Goal: Complete application form

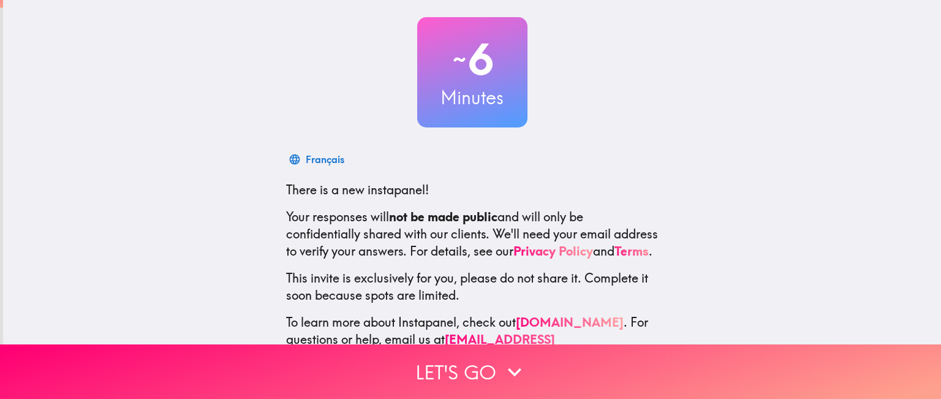
scroll to position [110, 0]
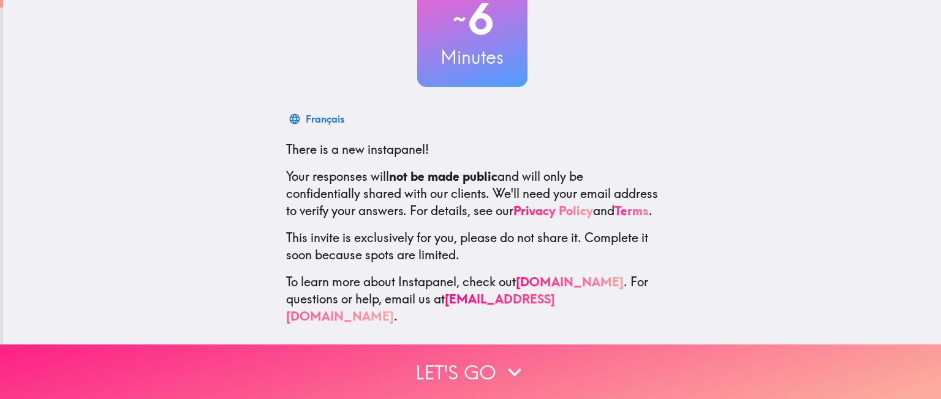
click at [479, 360] on button "Let's go" at bounding box center [470, 371] width 941 height 55
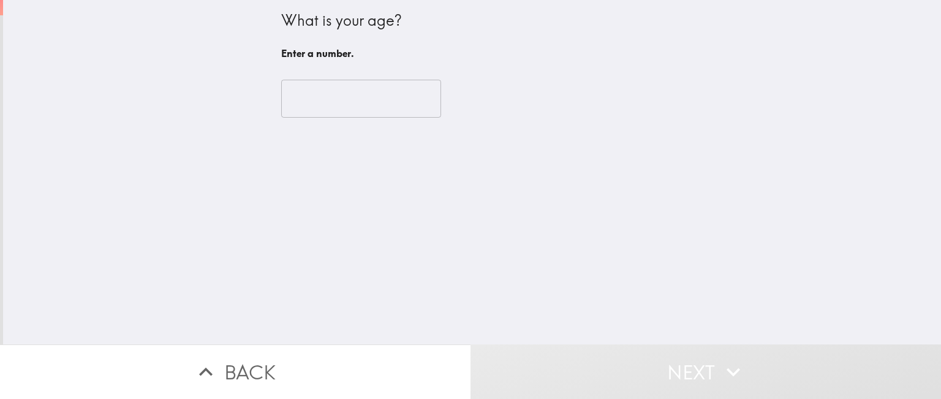
click at [333, 97] on input "number" at bounding box center [361, 99] width 160 height 38
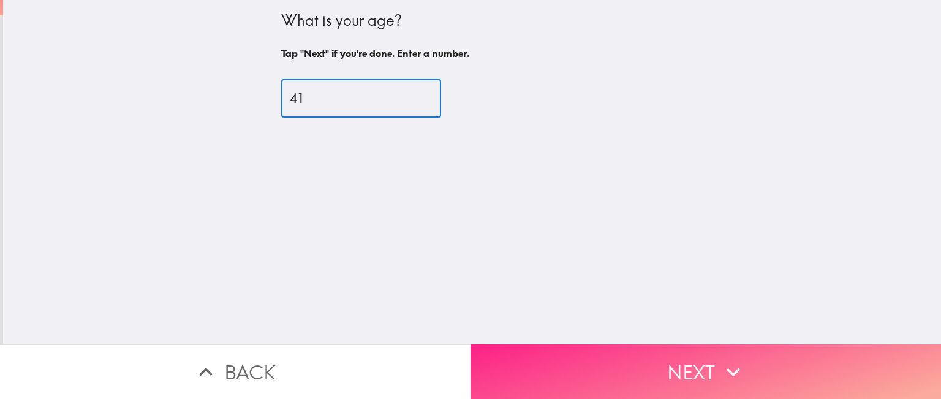
type input "41"
click at [692, 355] on button "Next" at bounding box center [705, 371] width 470 height 55
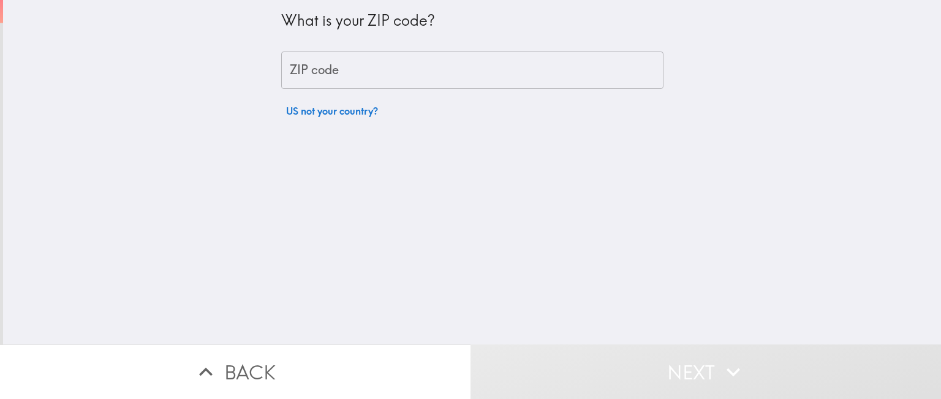
click at [344, 63] on input "ZIP code" at bounding box center [472, 70] width 382 height 38
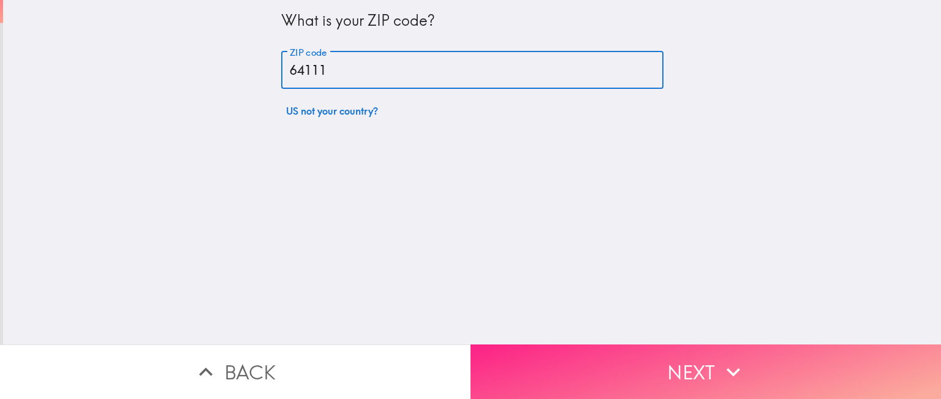
type input "64111"
click at [700, 344] on button "Next" at bounding box center [705, 371] width 470 height 55
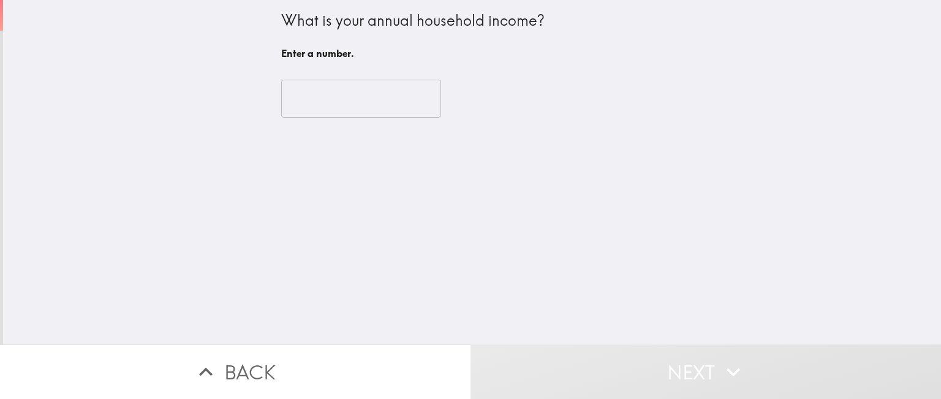
click at [339, 95] on input "number" at bounding box center [361, 99] width 160 height 38
click at [408, 103] on input "-1" at bounding box center [361, 99] width 160 height 38
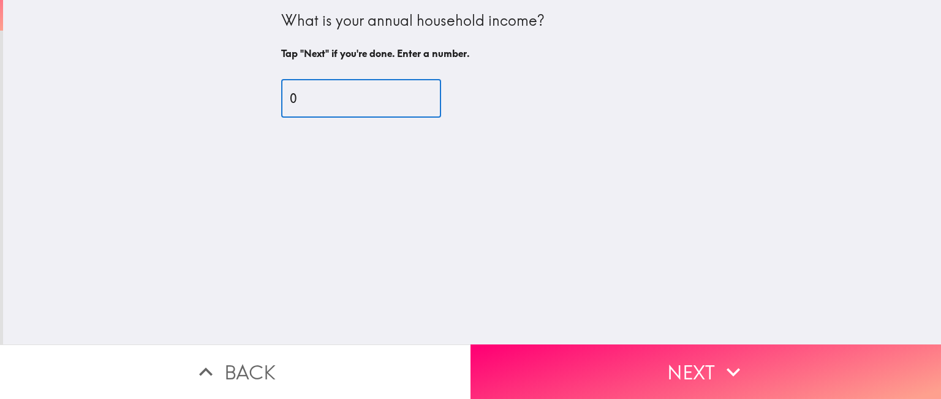
click at [411, 95] on input "0" at bounding box center [361, 99] width 160 height 38
type input "0"
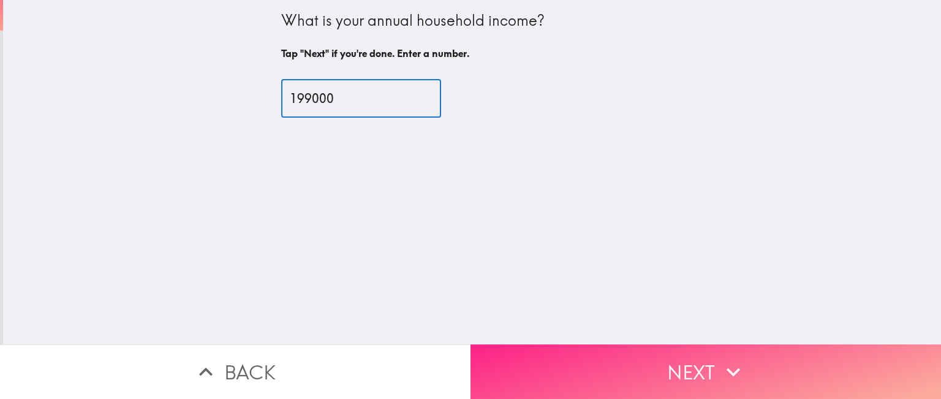
type input "199000"
click at [726, 358] on icon "button" at bounding box center [733, 371] width 27 height 27
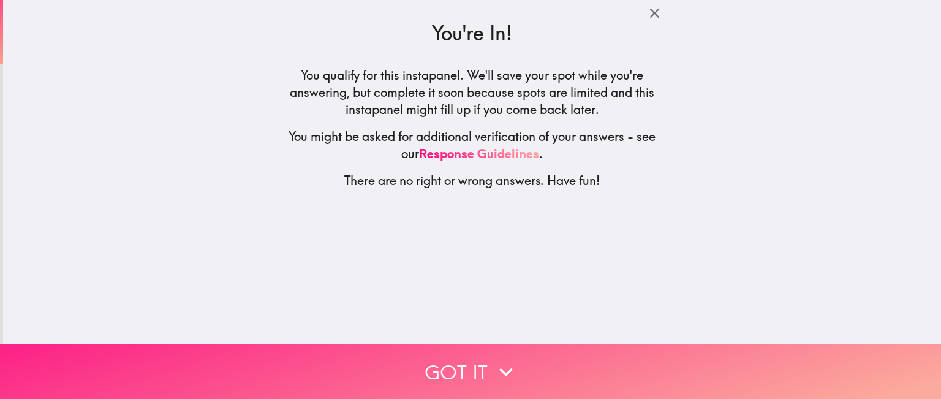
click at [517, 344] on button "Got it" at bounding box center [470, 371] width 941 height 55
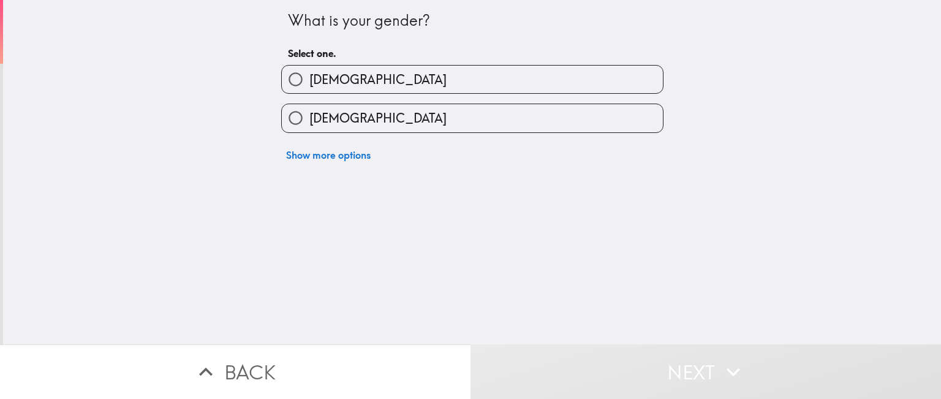
click at [413, 82] on label "[DEMOGRAPHIC_DATA]" at bounding box center [472, 80] width 381 height 28
click at [309, 82] on input "[DEMOGRAPHIC_DATA]" at bounding box center [296, 80] width 28 height 28
radio input "true"
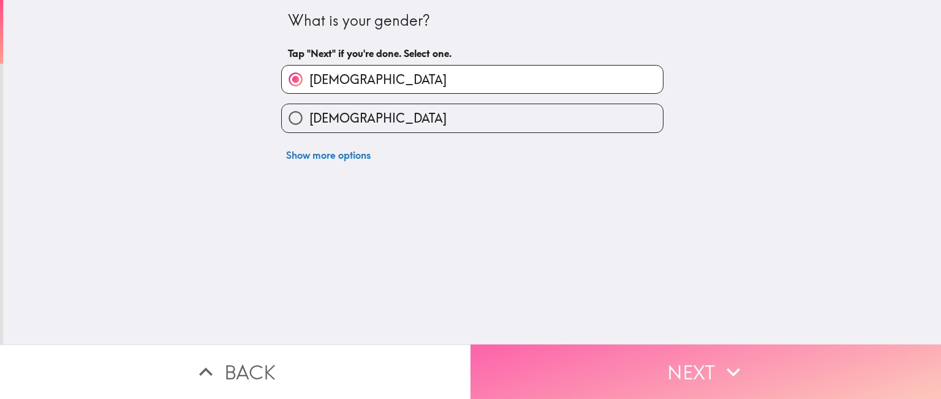
click at [720, 369] on icon "button" at bounding box center [733, 371] width 27 height 27
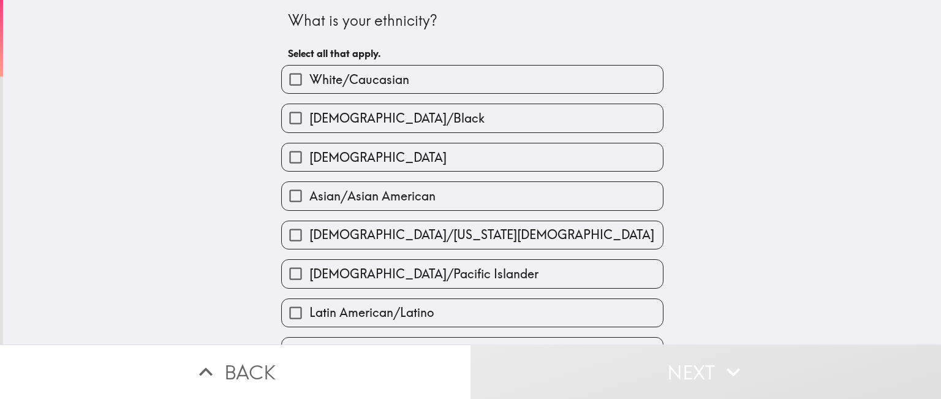
click at [397, 83] on span "White/Caucasian" at bounding box center [359, 79] width 100 height 17
click at [309, 83] on input "White/Caucasian" at bounding box center [296, 80] width 28 height 28
checkbox input "true"
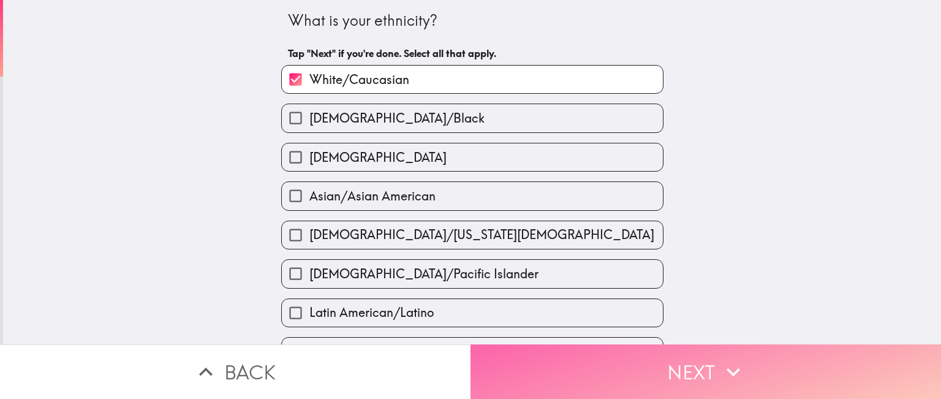
click at [652, 352] on button "Next" at bounding box center [705, 371] width 470 height 55
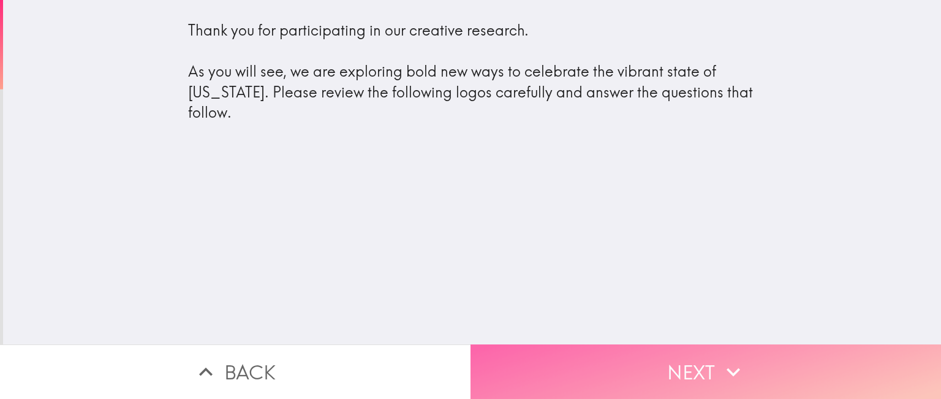
click at [684, 360] on button "Next" at bounding box center [705, 371] width 470 height 55
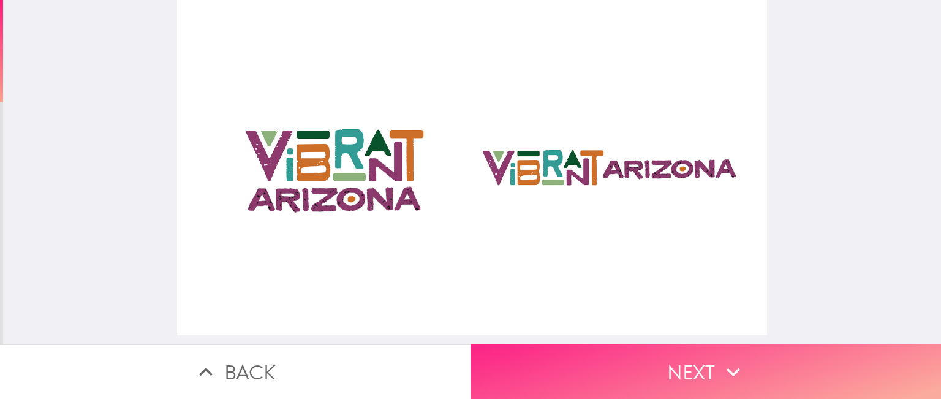
click at [687, 351] on button "Next" at bounding box center [705, 371] width 470 height 55
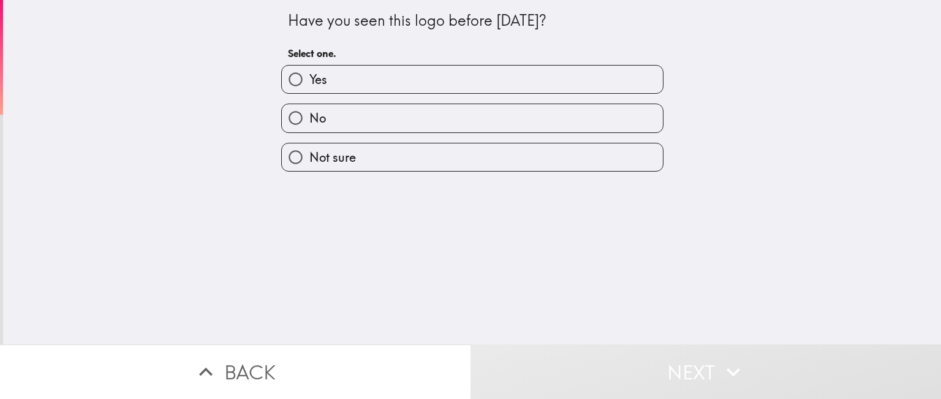
click at [416, 85] on label "Yes" at bounding box center [472, 80] width 381 height 28
click at [309, 85] on input "Yes" at bounding box center [296, 80] width 28 height 28
radio input "true"
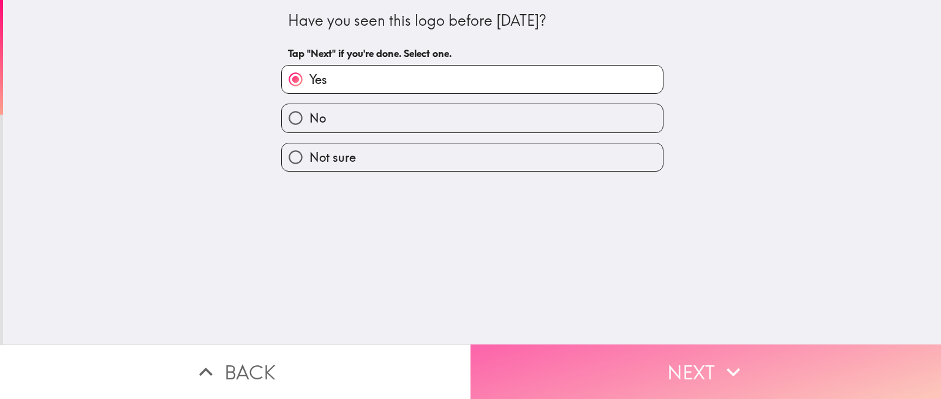
click at [705, 358] on button "Next" at bounding box center [705, 371] width 470 height 55
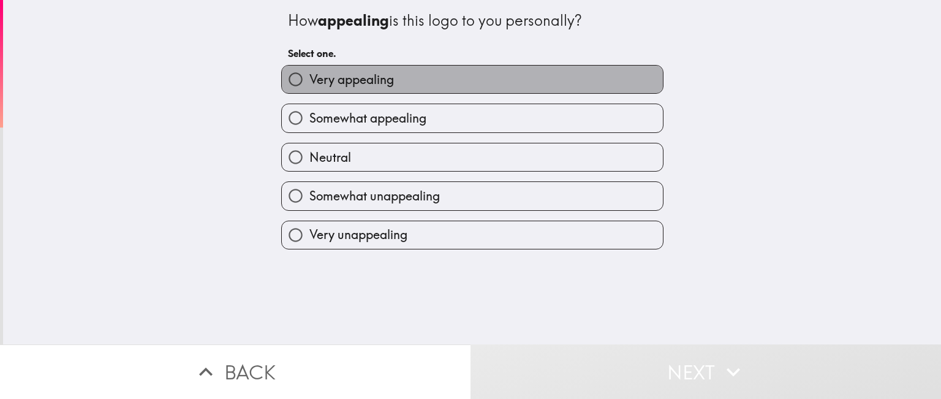
click at [397, 85] on label "Very appealing" at bounding box center [472, 80] width 381 height 28
click at [309, 85] on input "Very appealing" at bounding box center [296, 80] width 28 height 28
radio input "true"
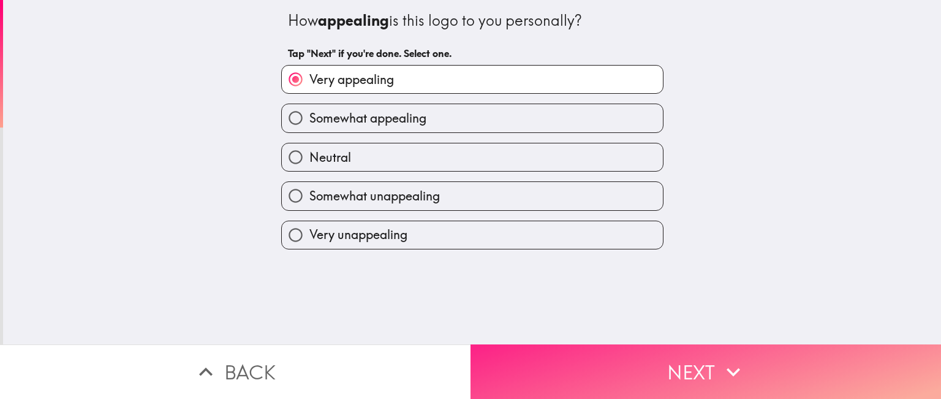
click at [756, 367] on button "Next" at bounding box center [705, 371] width 470 height 55
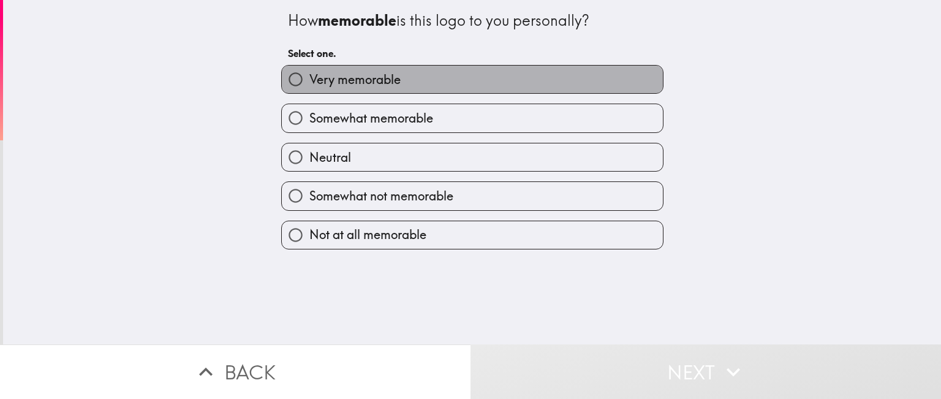
click at [449, 80] on label "Very memorable" at bounding box center [472, 80] width 381 height 28
click at [309, 80] on input "Very memorable" at bounding box center [296, 80] width 28 height 28
radio input "true"
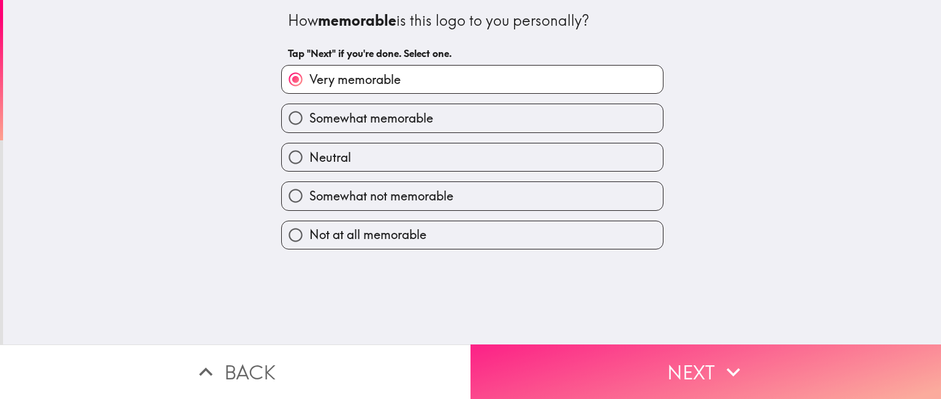
click at [739, 375] on icon "button" at bounding box center [733, 371] width 27 height 27
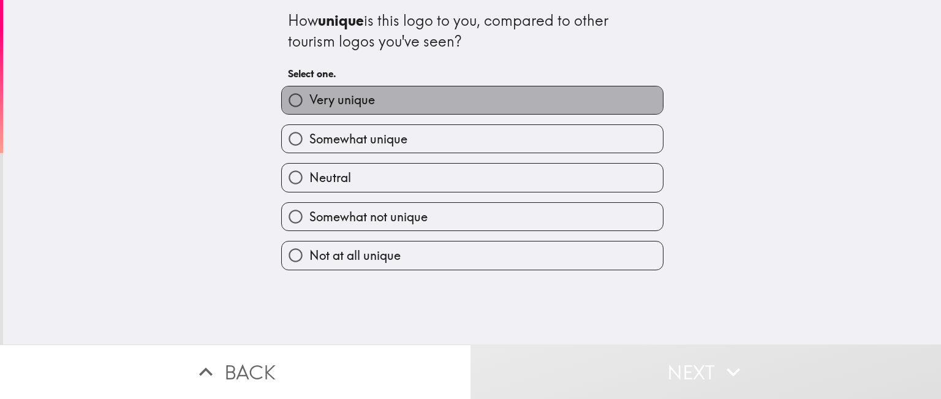
click at [367, 97] on label "Very unique" at bounding box center [472, 100] width 381 height 28
click at [309, 97] on input "Very unique" at bounding box center [296, 100] width 28 height 28
radio input "true"
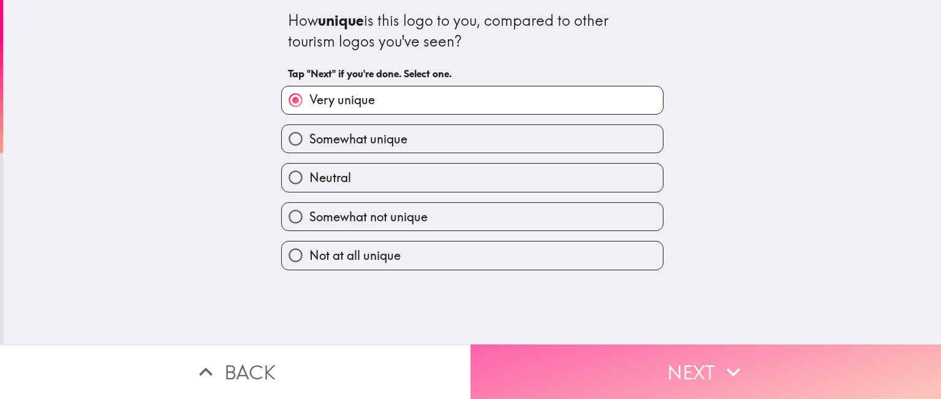
click at [729, 376] on button "Next" at bounding box center [705, 371] width 470 height 55
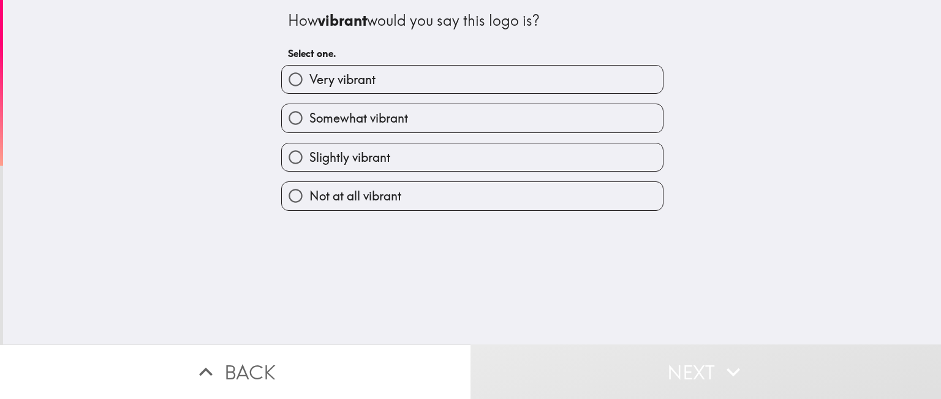
click at [412, 85] on label "Very vibrant" at bounding box center [472, 80] width 381 height 28
click at [309, 85] on input "Very vibrant" at bounding box center [296, 80] width 28 height 28
radio input "true"
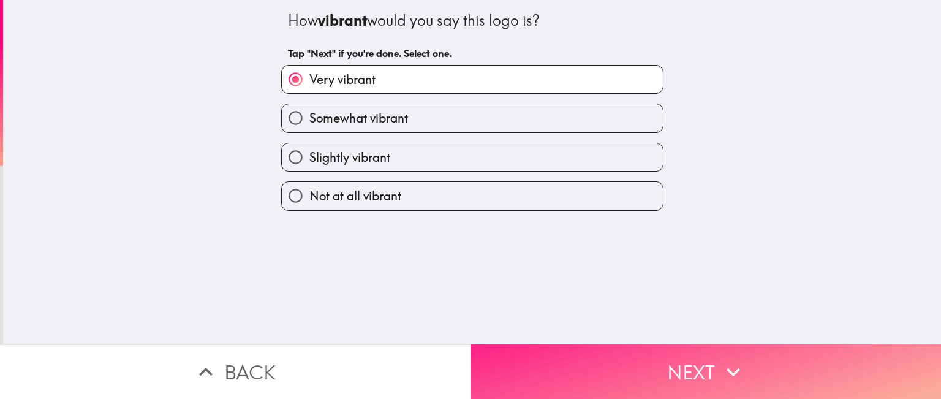
click at [710, 359] on button "Next" at bounding box center [705, 371] width 470 height 55
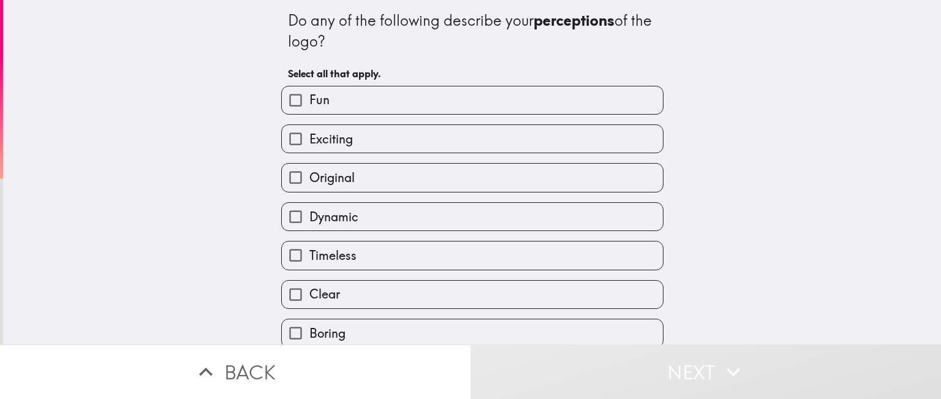
click at [372, 107] on label "Fun" at bounding box center [472, 100] width 381 height 28
click at [309, 107] on input "Fun" at bounding box center [296, 100] width 28 height 28
checkbox input "true"
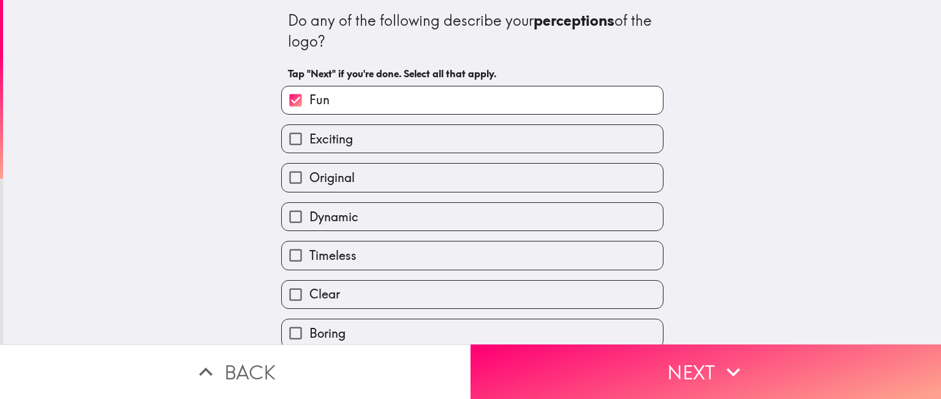
click at [372, 128] on label "Exciting" at bounding box center [472, 139] width 381 height 28
click at [309, 128] on input "Exciting" at bounding box center [296, 139] width 28 height 28
checkbox input "true"
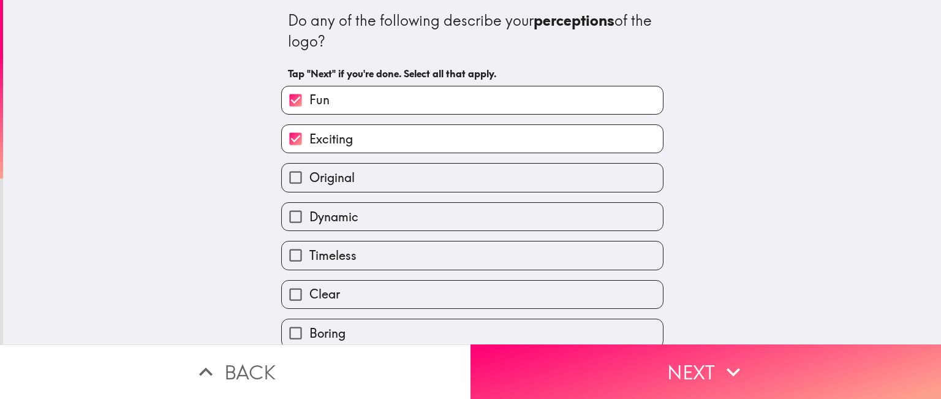
scroll to position [61, 0]
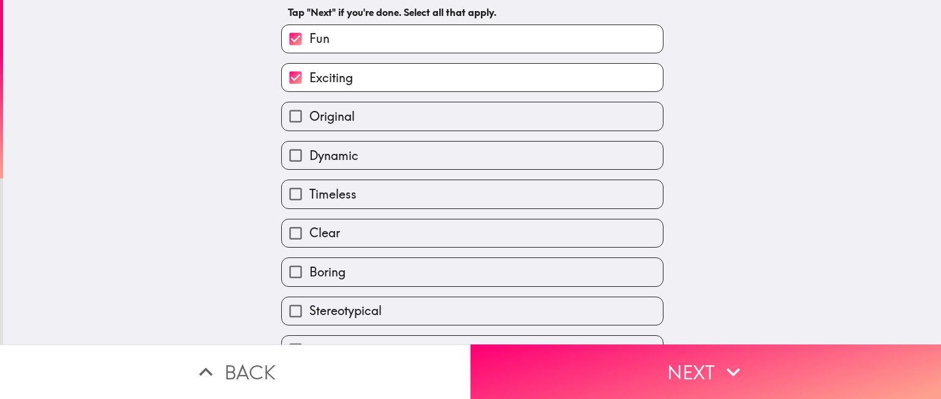
click at [366, 117] on label "Original" at bounding box center [472, 116] width 381 height 28
click at [309, 117] on input "Original" at bounding box center [296, 116] width 28 height 28
checkbox input "true"
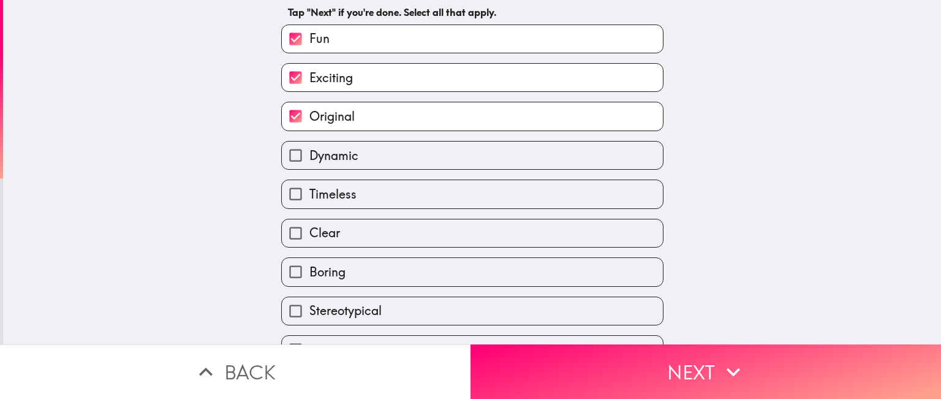
click at [350, 198] on label "Timeless" at bounding box center [472, 194] width 381 height 28
click at [309, 198] on input "Timeless" at bounding box center [296, 194] width 28 height 28
checkbox input "true"
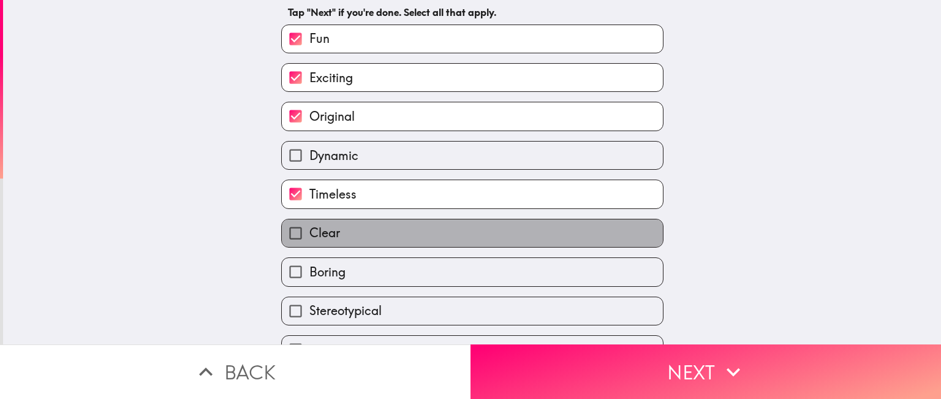
click at [346, 227] on label "Clear" at bounding box center [472, 233] width 381 height 28
click at [309, 227] on input "Clear" at bounding box center [296, 233] width 28 height 28
checkbox input "true"
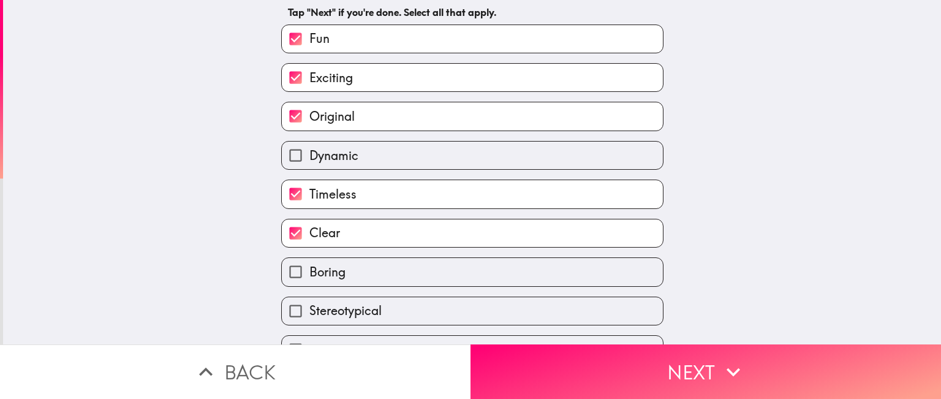
scroll to position [245, 0]
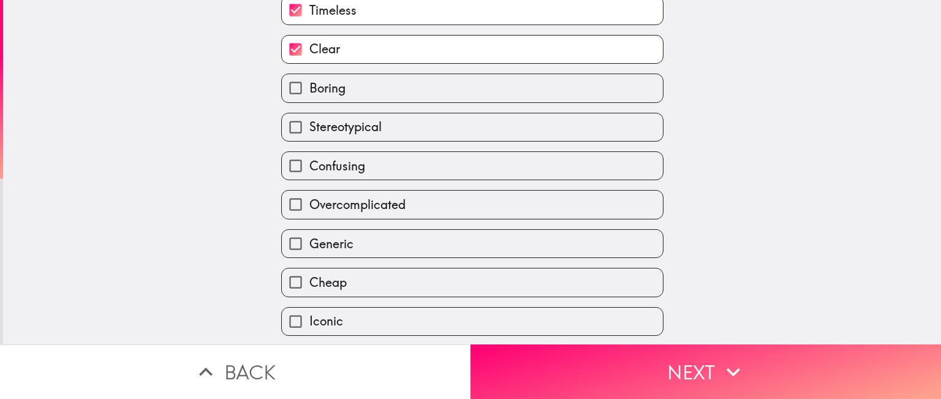
click at [363, 207] on span "Overcomplicated" at bounding box center [357, 204] width 96 height 17
click at [309, 207] on input "Overcomplicated" at bounding box center [296, 204] width 28 height 28
checkbox input "true"
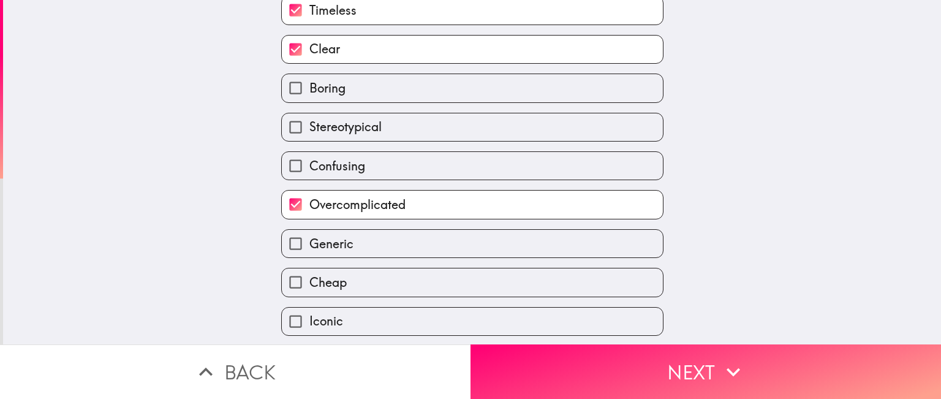
click at [339, 249] on label "Generic" at bounding box center [472, 244] width 381 height 28
click at [309, 249] on input "Generic" at bounding box center [296, 244] width 28 height 28
checkbox input "true"
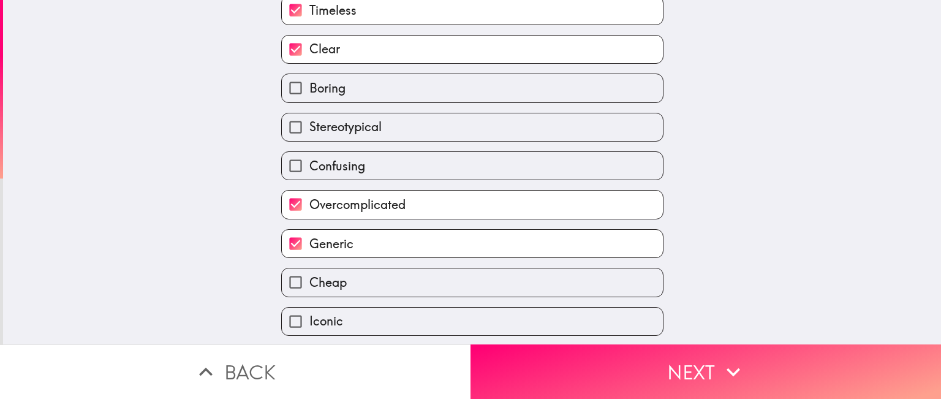
scroll to position [280, 0]
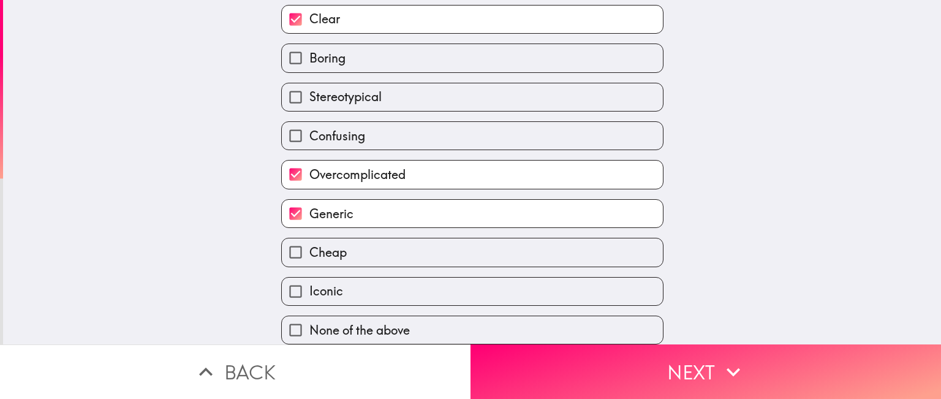
click at [345, 278] on label "Iconic" at bounding box center [472, 291] width 381 height 28
click at [309, 278] on input "Iconic" at bounding box center [296, 291] width 28 height 28
checkbox input "true"
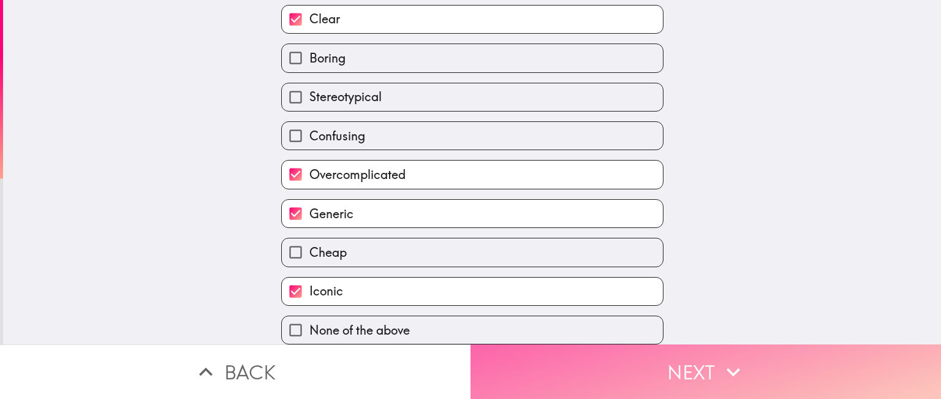
click at [720, 367] on icon "button" at bounding box center [733, 371] width 27 height 27
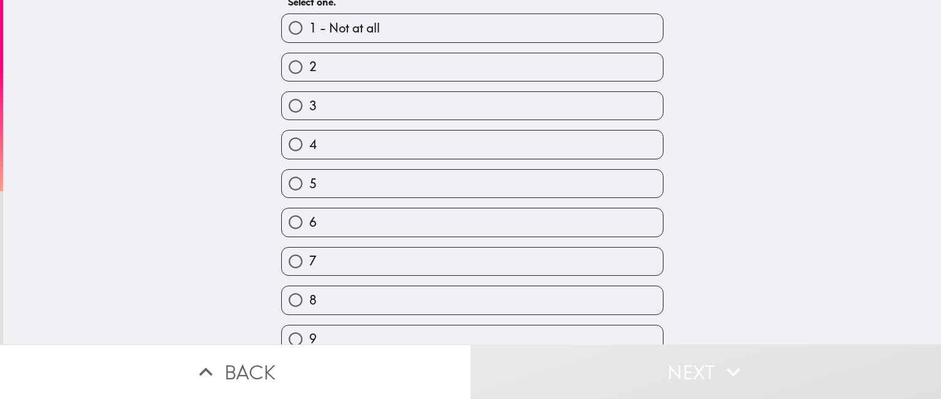
scroll to position [147, 0]
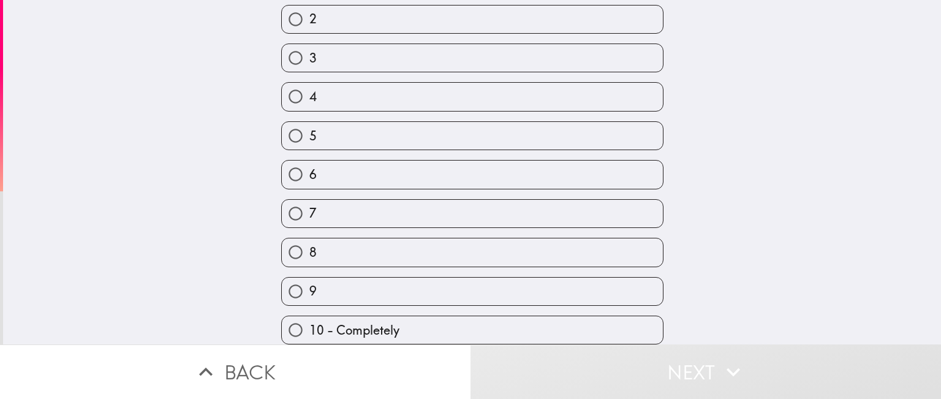
click at [353, 329] on span "10 - Completely" at bounding box center [354, 329] width 90 height 17
click at [309, 329] on input "10 - Completely" at bounding box center [296, 330] width 28 height 28
radio input "true"
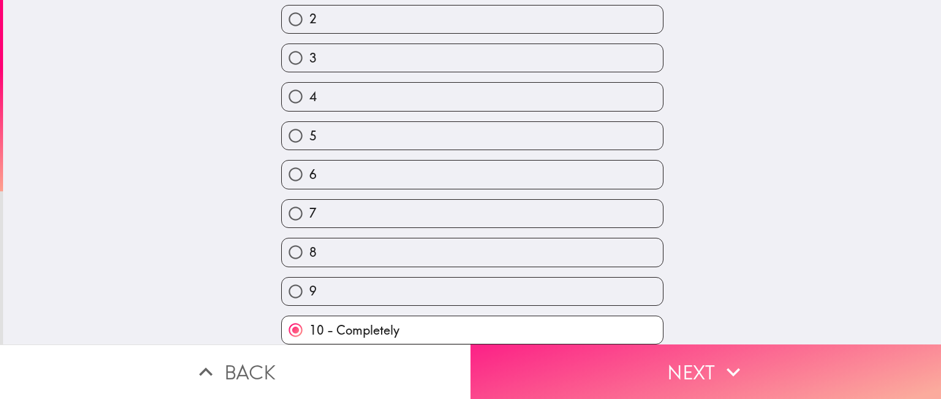
click at [745, 356] on button "Next" at bounding box center [705, 371] width 470 height 55
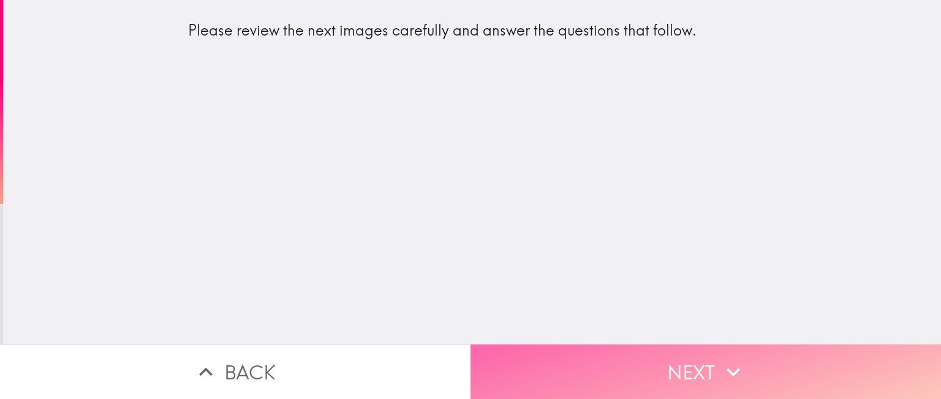
click at [702, 352] on button "Next" at bounding box center [705, 371] width 470 height 55
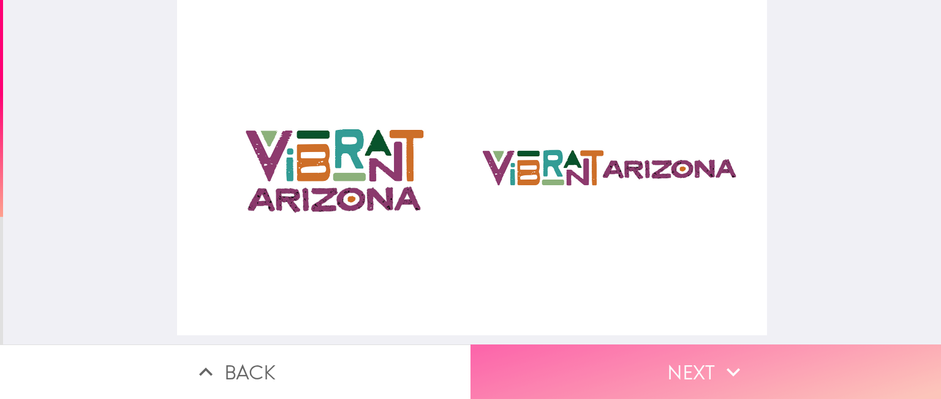
click at [747, 374] on button "Next" at bounding box center [705, 371] width 470 height 55
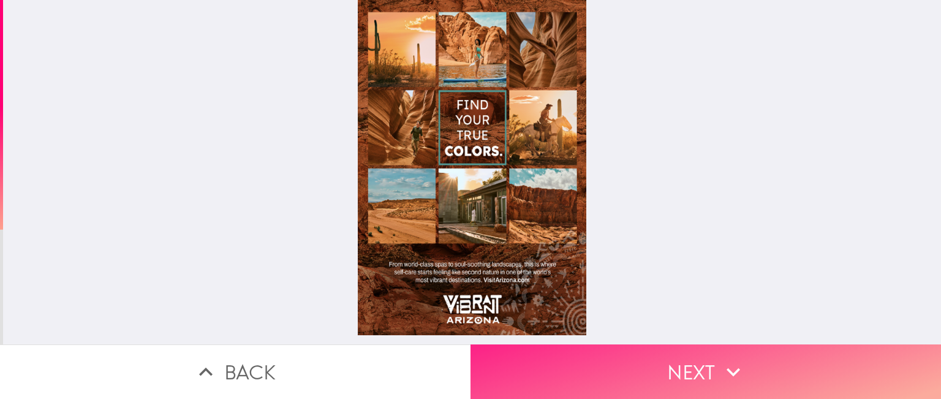
click at [754, 356] on button "Next" at bounding box center [705, 371] width 470 height 55
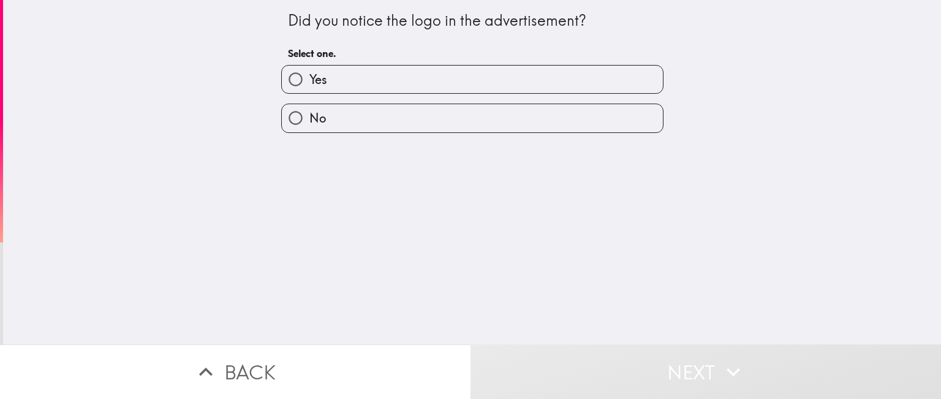
click at [468, 83] on label "Yes" at bounding box center [472, 80] width 381 height 28
click at [309, 83] on input "Yes" at bounding box center [296, 80] width 28 height 28
radio input "true"
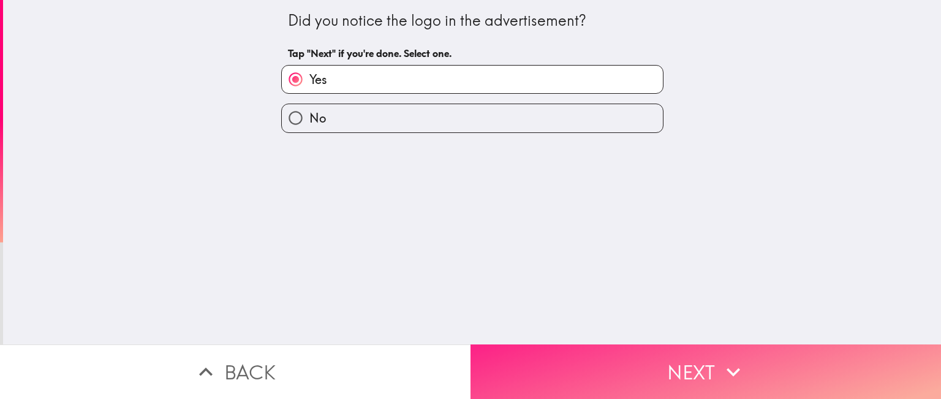
click at [692, 363] on button "Next" at bounding box center [705, 371] width 470 height 55
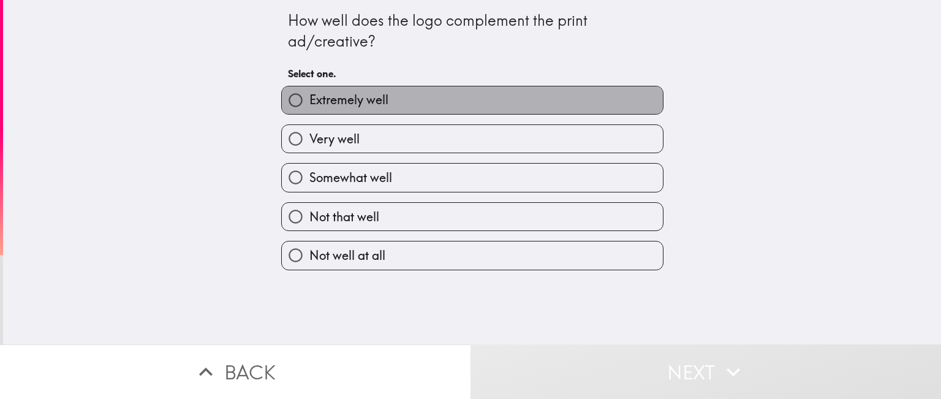
click at [435, 108] on label "Extremely well" at bounding box center [472, 100] width 381 height 28
click at [309, 108] on input "Extremely well" at bounding box center [296, 100] width 28 height 28
radio input "true"
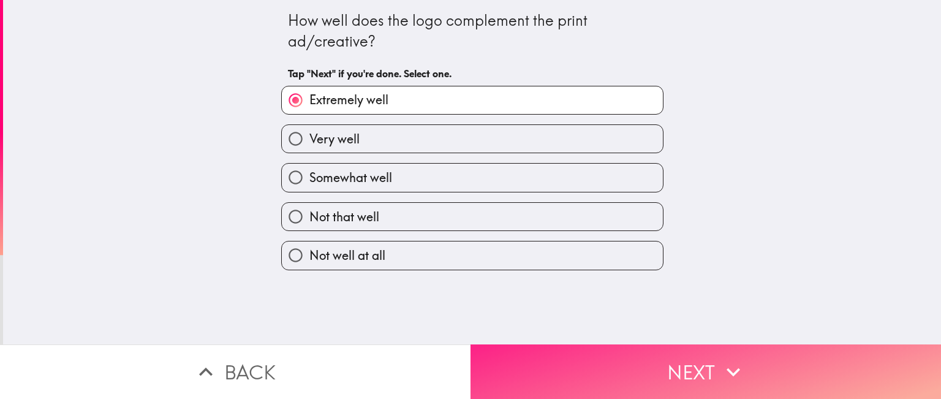
click at [693, 374] on button "Next" at bounding box center [705, 371] width 470 height 55
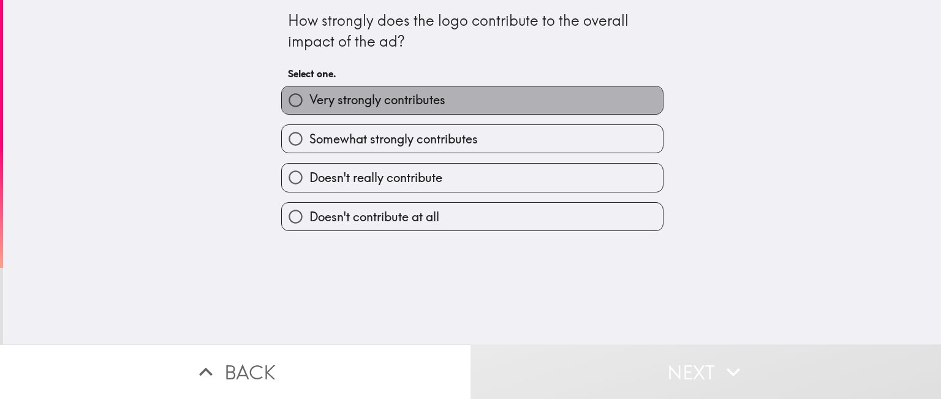
click at [468, 103] on label "Very strongly contributes" at bounding box center [472, 100] width 381 height 28
click at [309, 103] on input "Very strongly contributes" at bounding box center [296, 100] width 28 height 28
radio input "true"
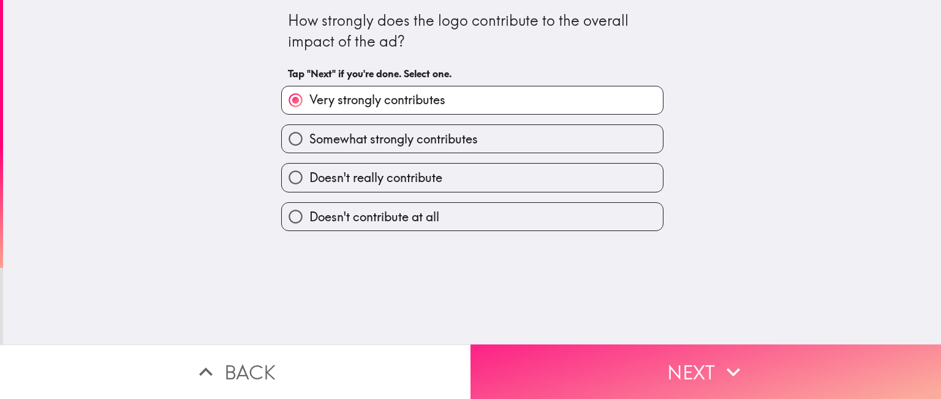
click at [762, 362] on button "Next" at bounding box center [705, 371] width 470 height 55
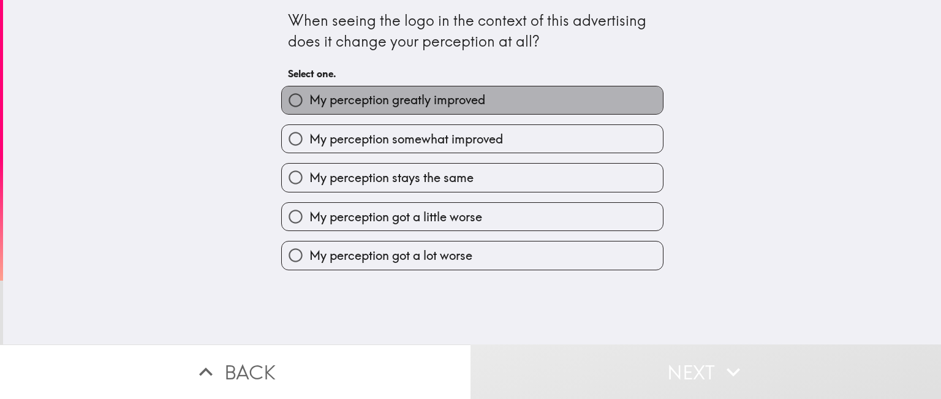
click at [387, 108] on span "My perception greatly improved" at bounding box center [397, 99] width 176 height 17
click at [309, 108] on input "My perception greatly improved" at bounding box center [296, 100] width 28 height 28
radio input "true"
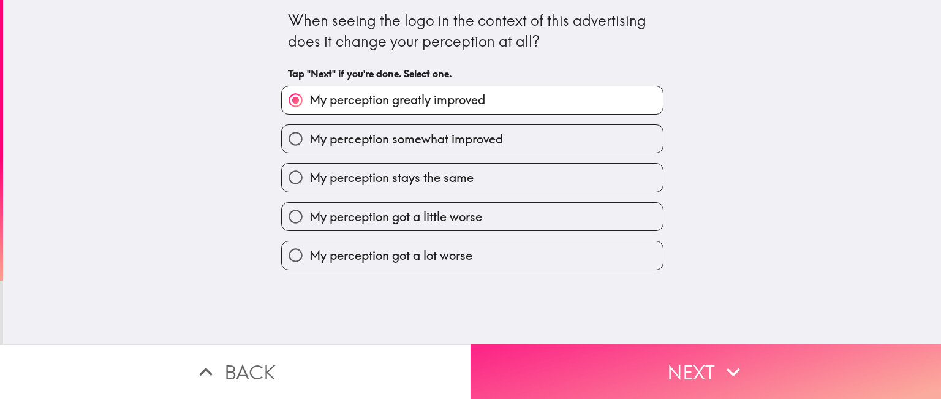
click at [726, 367] on icon "button" at bounding box center [732, 371] width 13 height 9
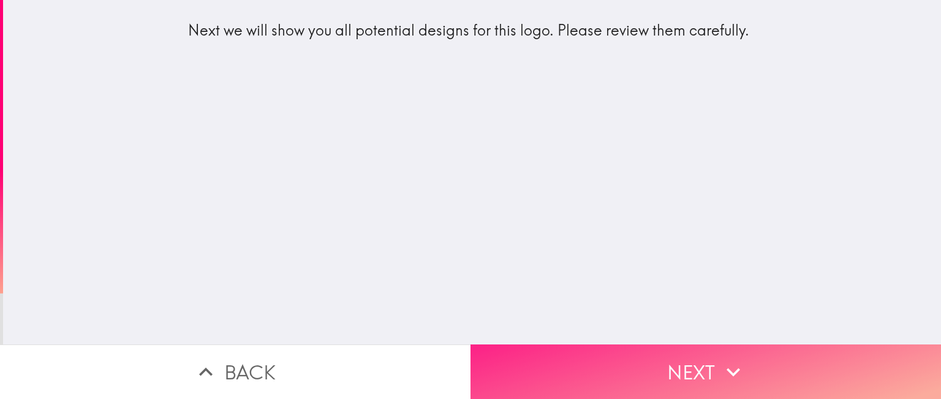
click at [708, 374] on button "Next" at bounding box center [705, 371] width 470 height 55
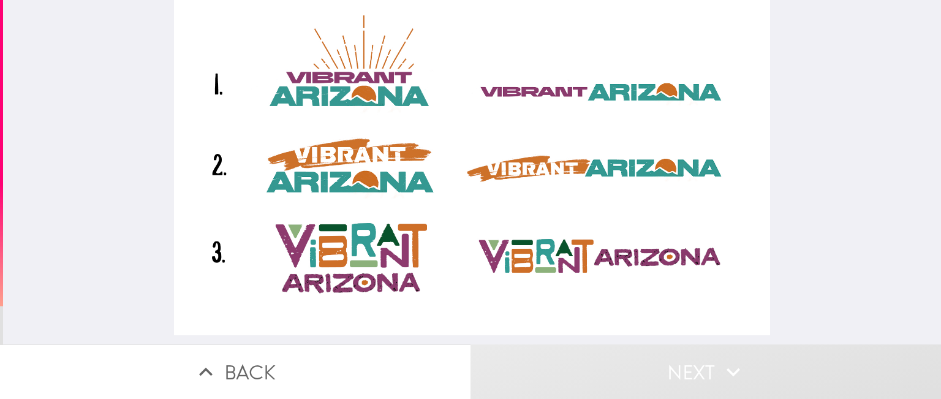
click at [203, 250] on div at bounding box center [472, 167] width 596 height 335
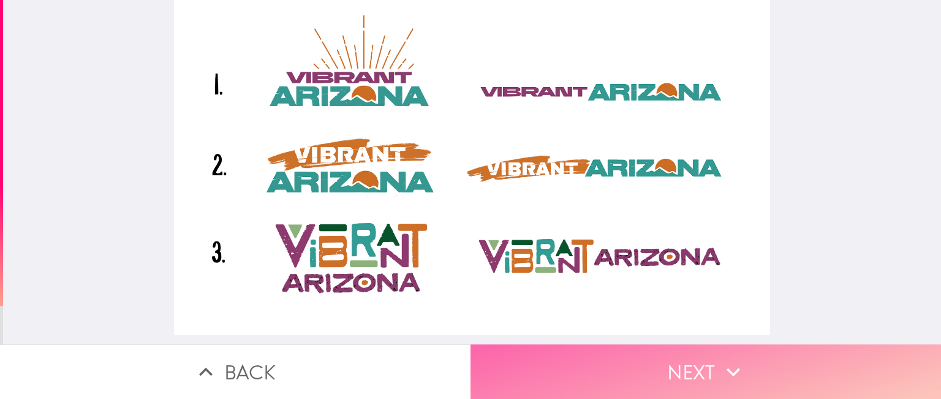
click at [726, 358] on icon "button" at bounding box center [733, 371] width 27 height 27
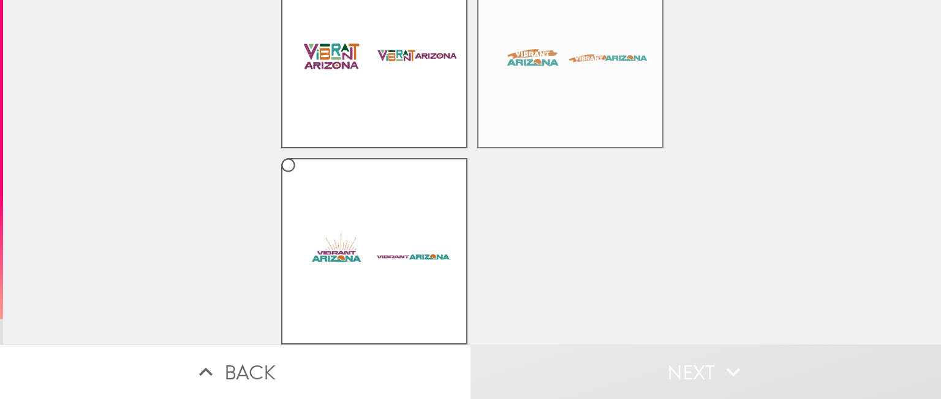
scroll to position [92, 0]
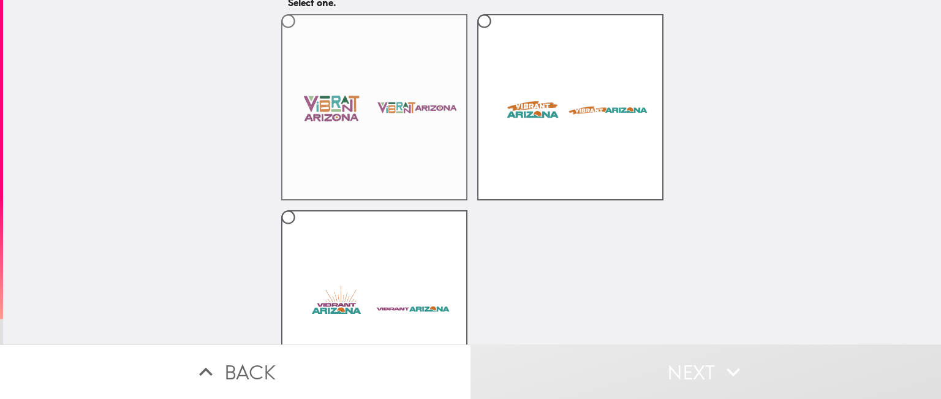
click at [279, 21] on input "radio" at bounding box center [288, 21] width 28 height 28
radio input "true"
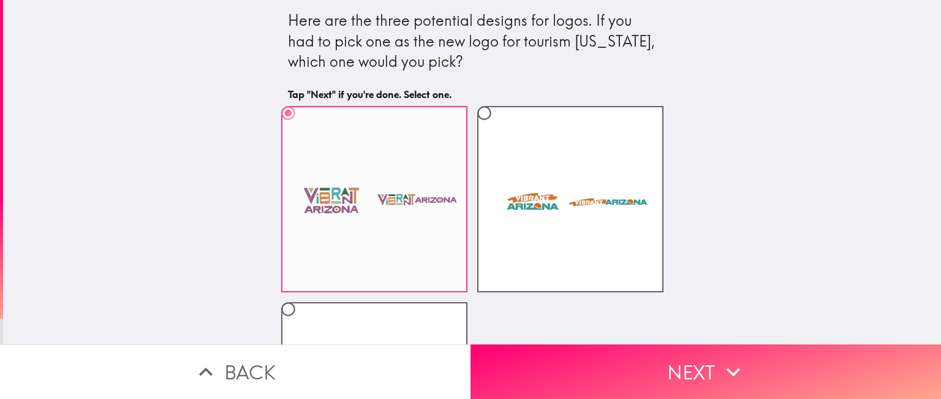
scroll to position [153, 0]
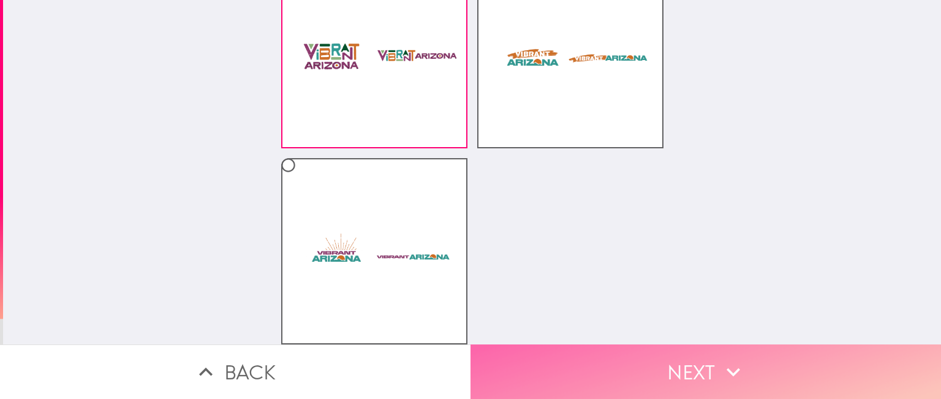
click at [732, 367] on icon "button" at bounding box center [732, 371] width 13 height 9
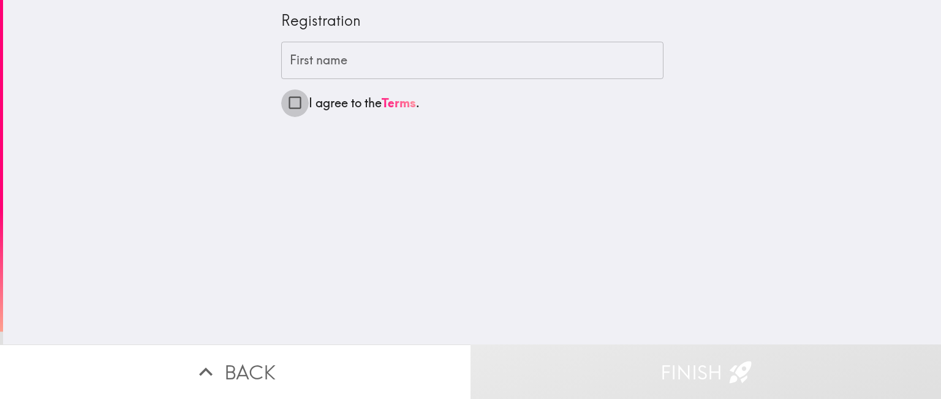
click at [285, 100] on input "I agree to the Terms ." at bounding box center [295, 103] width 28 height 28
checkbox input "true"
click at [380, 62] on input "First name" at bounding box center [472, 61] width 382 height 38
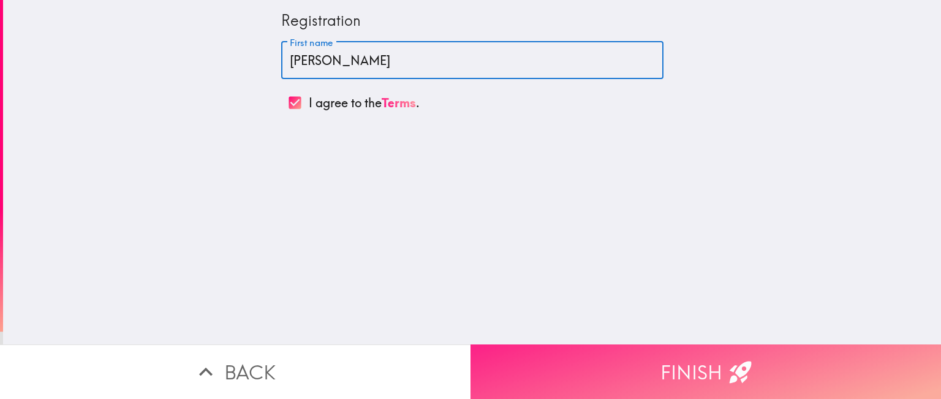
type input "[PERSON_NAME]"
click at [712, 355] on button "Finish" at bounding box center [705, 371] width 470 height 55
